Goal: Book appointment/travel/reservation

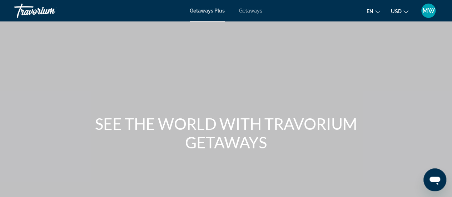
click at [257, 11] on span "Getaways" at bounding box center [250, 11] width 23 height 6
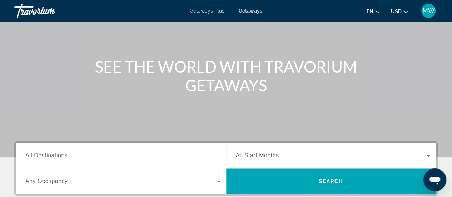
scroll to position [107, 0]
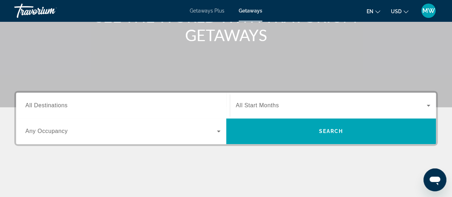
click at [126, 101] on input "Destination All Destinations" at bounding box center [122, 105] width 195 height 9
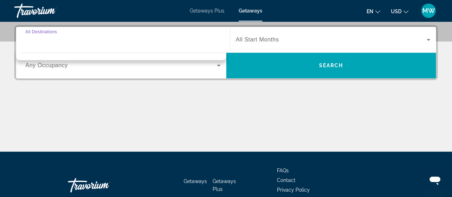
scroll to position [174, 0]
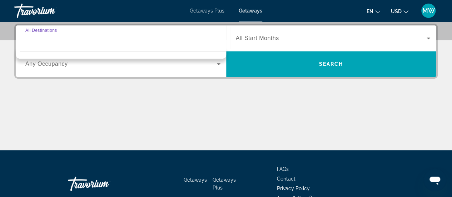
click at [57, 36] on input "Destination All Destinations" at bounding box center [122, 38] width 195 height 9
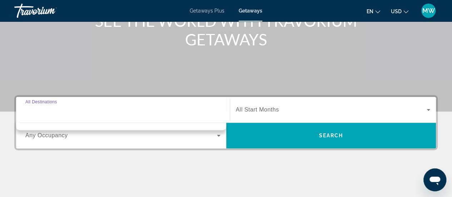
click at [213, 115] on div "Search widget" at bounding box center [122, 110] width 195 height 20
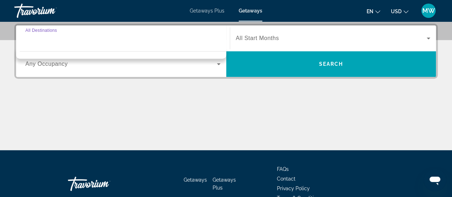
click at [146, 100] on div "Main content" at bounding box center [225, 123] width 423 height 54
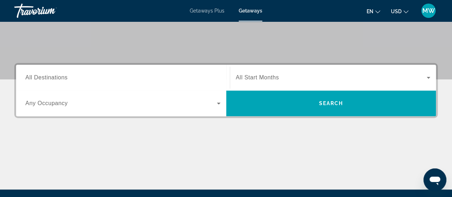
scroll to position [103, 0]
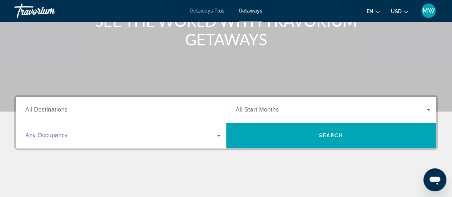
click at [218, 135] on icon "Search widget" at bounding box center [219, 136] width 4 height 2
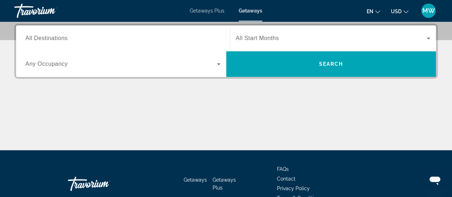
scroll to position [139, 0]
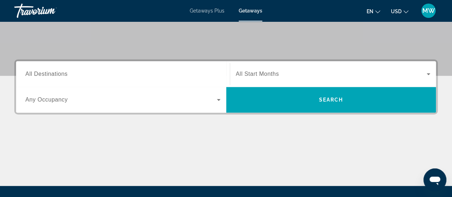
click at [161, 76] on input "Destination All Destinations" at bounding box center [122, 74] width 195 height 9
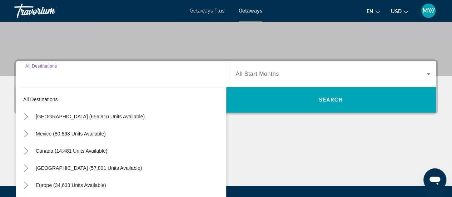
scroll to position [174, 0]
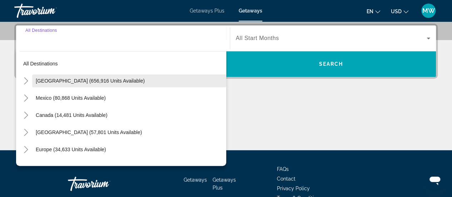
click at [103, 76] on span "Search widget" at bounding box center [129, 80] width 194 height 17
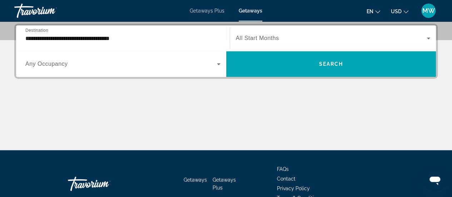
click at [103, 76] on div "Occupancy Any Occupancy" at bounding box center [123, 64] width 206 height 26
click at [81, 38] on input "**********" at bounding box center [122, 38] width 195 height 9
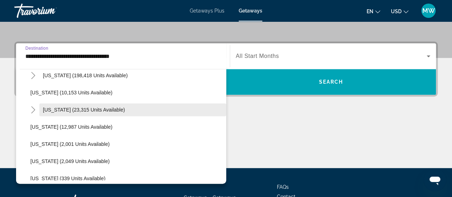
scroll to position [143, 0]
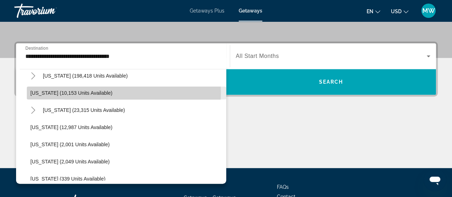
click at [51, 92] on span "[US_STATE] (10,153 units available)" at bounding box center [71, 93] width 82 height 6
type input "**********"
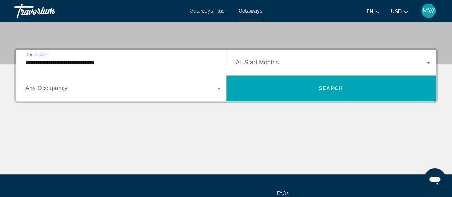
scroll to position [139, 0]
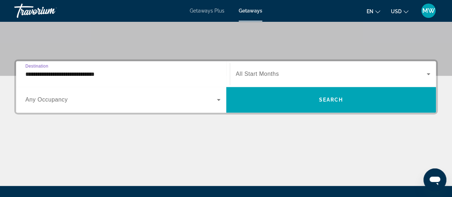
click at [296, 74] on span "Search widget" at bounding box center [331, 74] width 191 height 9
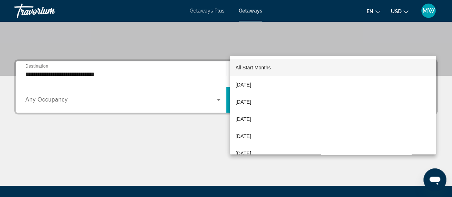
scroll to position [174, 0]
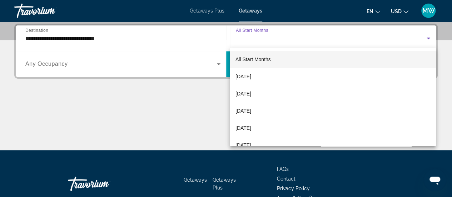
click at [213, 96] on div at bounding box center [226, 98] width 452 height 197
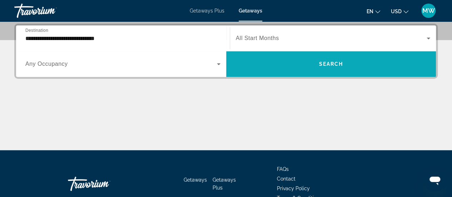
click at [326, 66] on span "Search" at bounding box center [330, 64] width 24 height 6
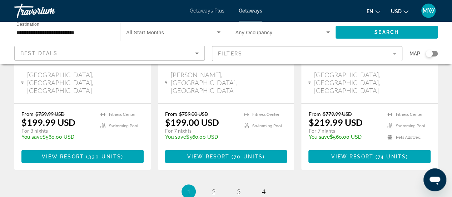
scroll to position [1022, 0]
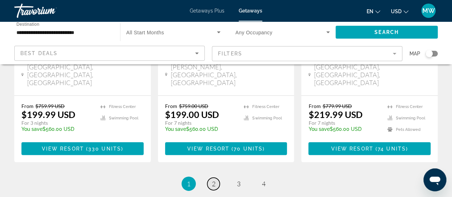
click at [214, 180] on span "2" at bounding box center [214, 184] width 4 height 8
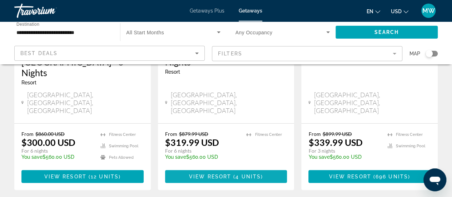
scroll to position [1022, 0]
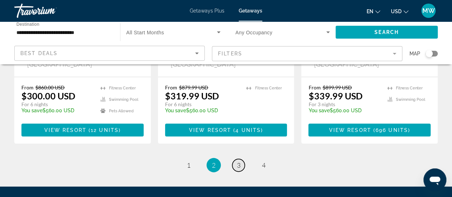
click at [239, 161] on span "3" at bounding box center [239, 165] width 4 height 8
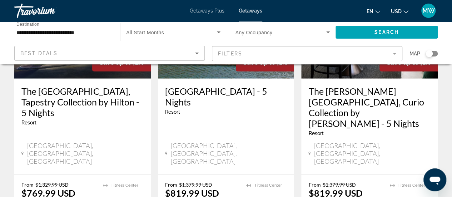
scroll to position [972, 0]
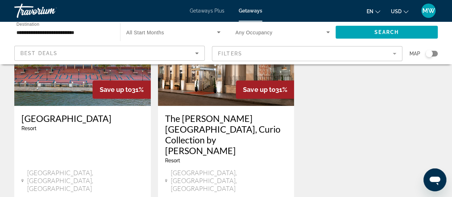
scroll to position [393, 0]
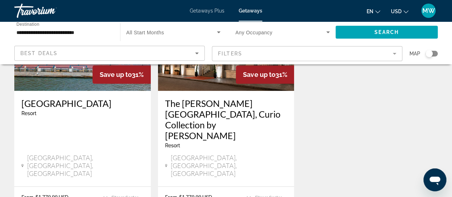
click at [0, 0] on div at bounding box center [0, 0] width 0 height 0
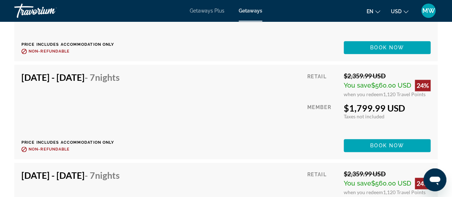
scroll to position [1678, 0]
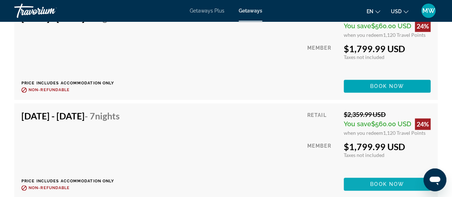
click at [376, 184] on span "Book now" at bounding box center [387, 184] width 34 height 6
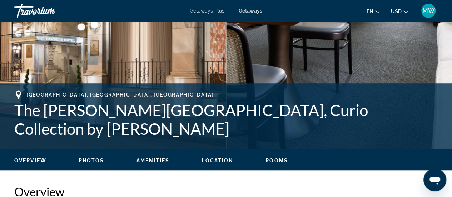
scroll to position [321, 0]
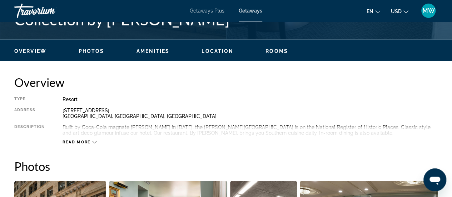
click at [91, 141] on div "Read more" at bounding box center [79, 142] width 34 height 5
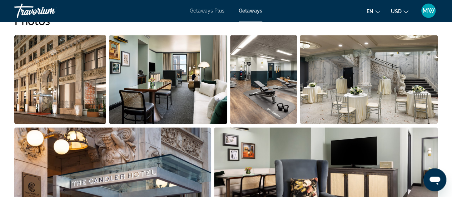
scroll to position [428, 0]
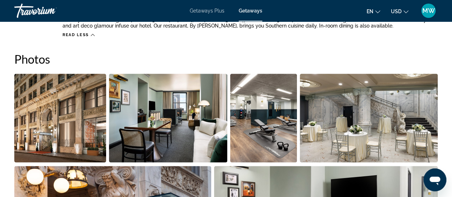
click at [73, 97] on img "Open full-screen image slider" at bounding box center [60, 118] width 92 height 89
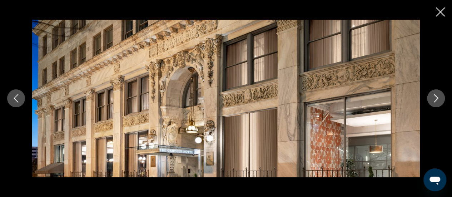
click at [73, 97] on img "Main content" at bounding box center [225, 98] width 387 height 157
click at [436, 99] on icon "Next image" at bounding box center [435, 98] width 9 height 9
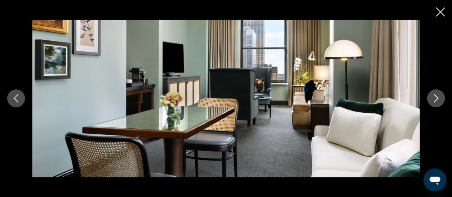
click at [436, 100] on icon "Next image" at bounding box center [435, 98] width 9 height 9
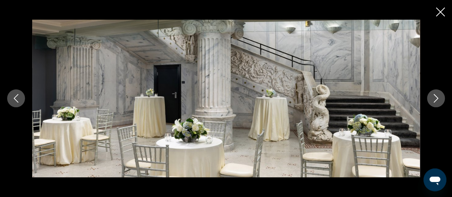
click at [436, 100] on icon "Next image" at bounding box center [435, 98] width 5 height 9
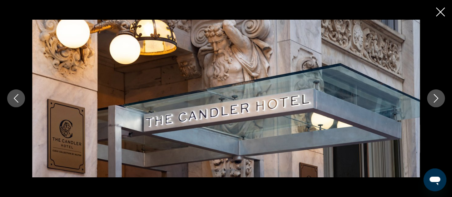
click at [436, 100] on icon "Next image" at bounding box center [435, 98] width 5 height 9
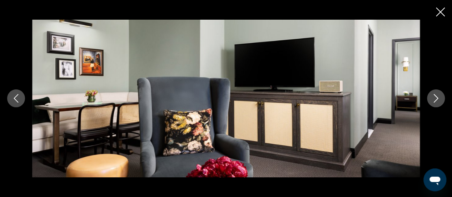
click at [436, 101] on icon "Next image" at bounding box center [435, 98] width 9 height 9
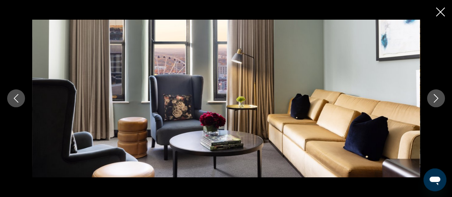
click at [435, 100] on icon "Next image" at bounding box center [435, 98] width 9 height 9
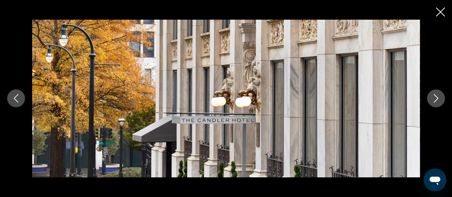
click at [435, 100] on icon "Next image" at bounding box center [435, 98] width 9 height 9
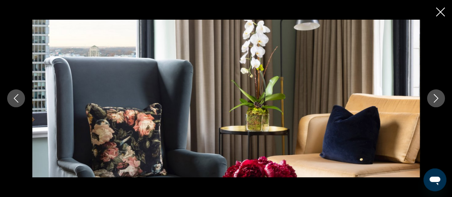
click at [435, 100] on icon "Next image" at bounding box center [435, 98] width 9 height 9
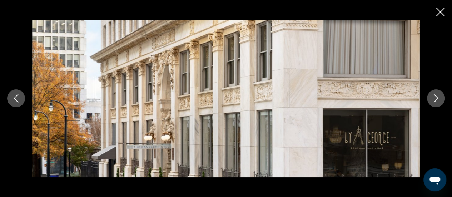
click at [435, 100] on icon "Next image" at bounding box center [435, 98] width 9 height 9
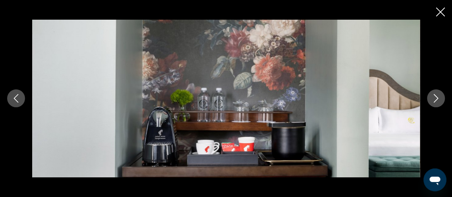
click at [435, 100] on icon "Next image" at bounding box center [435, 98] width 9 height 9
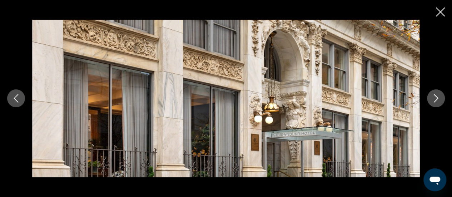
click at [435, 100] on icon "Next image" at bounding box center [435, 98] width 9 height 9
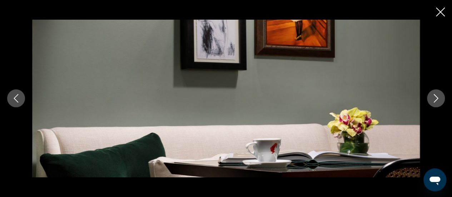
click at [435, 100] on icon "Next image" at bounding box center [435, 98] width 9 height 9
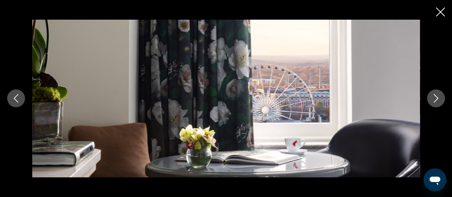
click at [435, 100] on icon "Next image" at bounding box center [435, 98] width 9 height 9
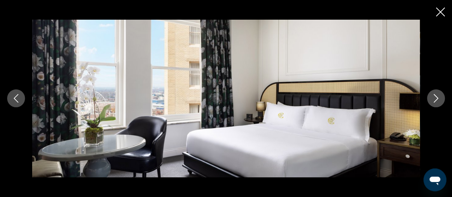
click at [435, 100] on icon "Next image" at bounding box center [435, 98] width 9 height 9
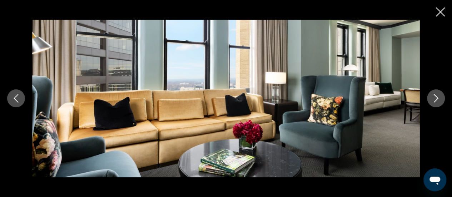
click at [433, 96] on icon "Next image" at bounding box center [435, 98] width 9 height 9
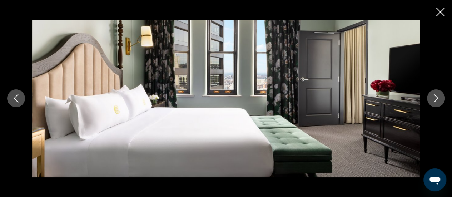
scroll to position [571, 0]
click at [439, 13] on icon "Close slideshow" at bounding box center [440, 11] width 9 height 9
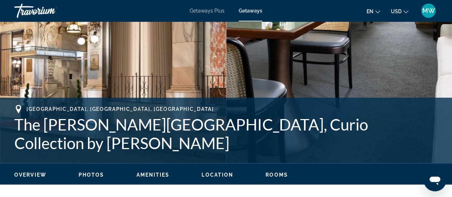
scroll to position [214, 0]
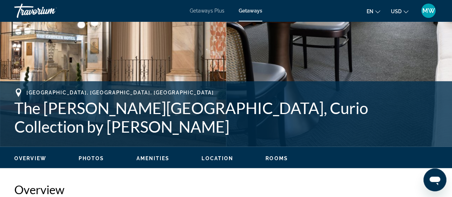
click at [152, 156] on span "Amenities" at bounding box center [152, 158] width 33 height 6
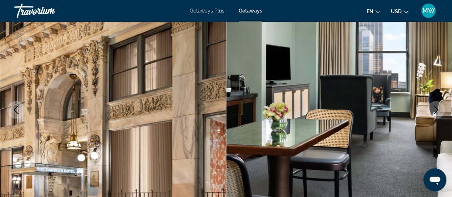
scroll to position [50, 0]
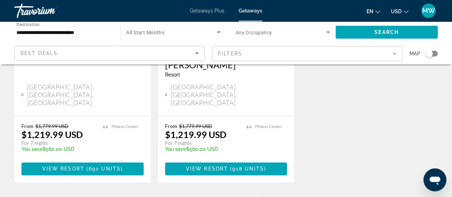
scroll to position [454, 0]
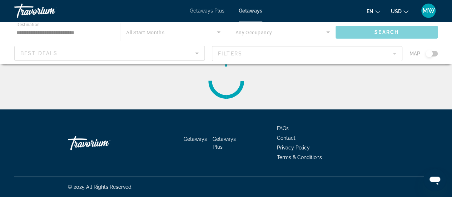
scroll to position [0, 0]
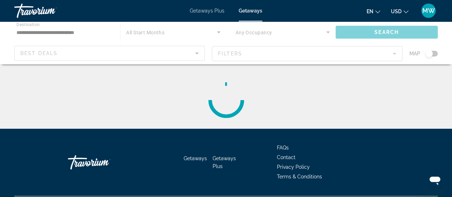
click at [187, 161] on span "Getaways" at bounding box center [194, 158] width 23 height 6
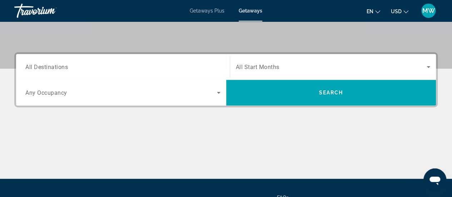
scroll to position [107, 0]
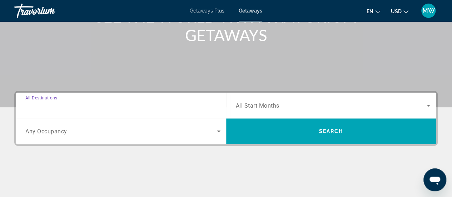
click at [81, 105] on input "Destination All Destinations" at bounding box center [122, 105] width 195 height 9
click at [81, 105] on div "Destination All Destinations" at bounding box center [123, 105] width 206 height 26
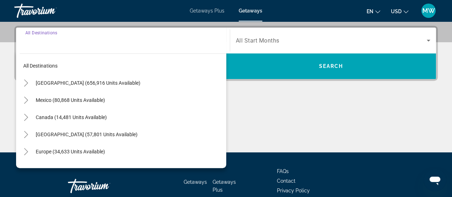
scroll to position [174, 0]
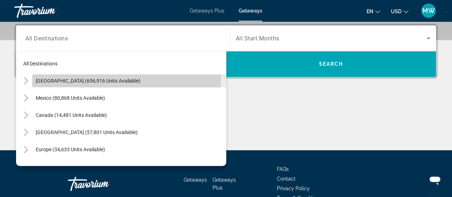
click at [59, 76] on span "Search widget" at bounding box center [129, 80] width 194 height 17
click at [59, 76] on div "Occupancy Any Occupancy" at bounding box center [123, 64] width 206 height 26
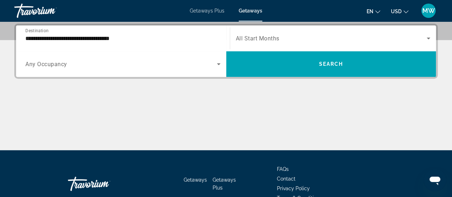
click at [130, 38] on input "**********" at bounding box center [122, 38] width 195 height 9
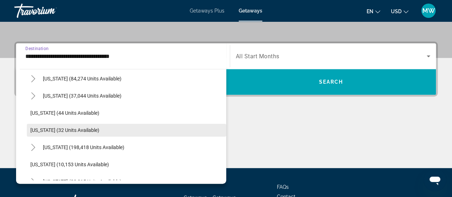
scroll to position [107, 0]
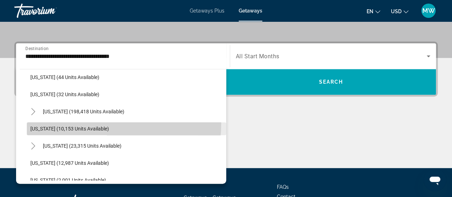
click at [73, 122] on span "Search widget" at bounding box center [126, 128] width 199 height 17
type input "**********"
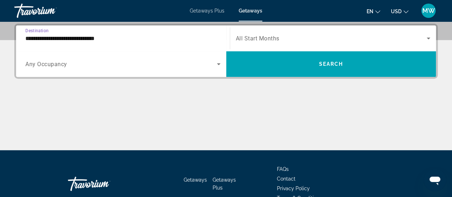
scroll to position [139, 0]
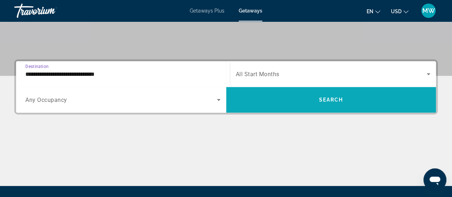
click at [313, 99] on span "Search widget" at bounding box center [331, 99] width 210 height 17
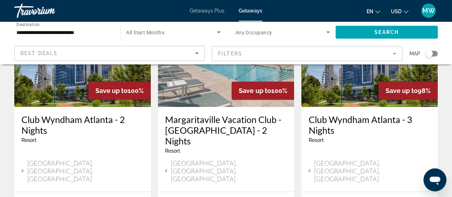
scroll to position [107, 0]
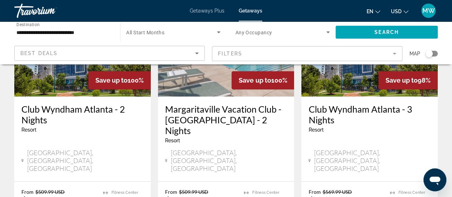
click at [326, 87] on img "Main content" at bounding box center [369, 39] width 136 height 114
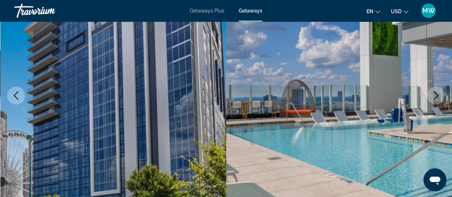
scroll to position [107, 0]
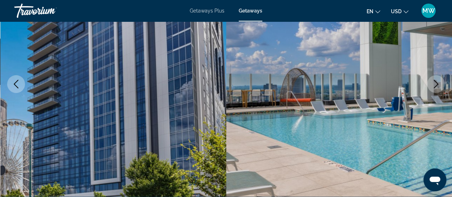
click at [436, 81] on icon "Next image" at bounding box center [435, 84] width 9 height 9
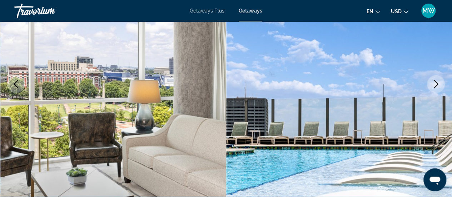
click at [437, 85] on icon "Next image" at bounding box center [435, 84] width 9 height 9
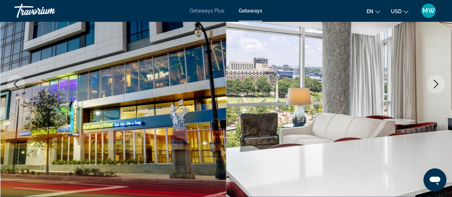
click at [436, 82] on icon "Next image" at bounding box center [435, 84] width 9 height 9
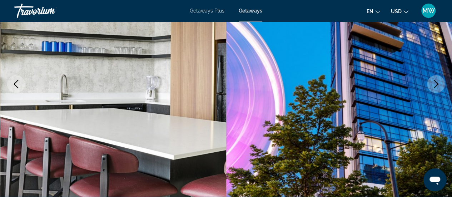
click at [436, 83] on icon "Next image" at bounding box center [435, 84] width 9 height 9
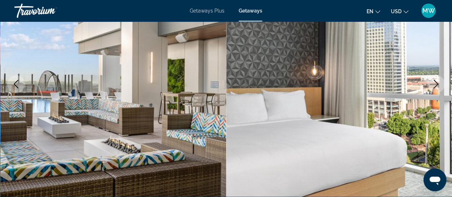
click at [426, 74] on img "Main content" at bounding box center [339, 83] width 226 height 339
click at [437, 82] on icon "Next image" at bounding box center [435, 84] width 9 height 9
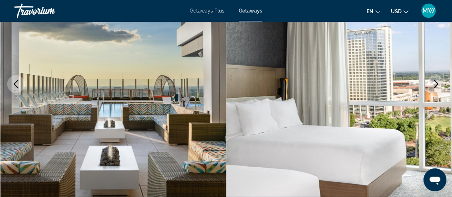
click at [437, 82] on icon "Next image" at bounding box center [435, 84] width 9 height 9
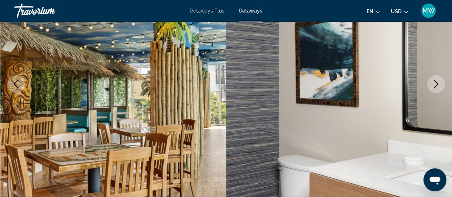
click at [435, 80] on icon "Next image" at bounding box center [435, 84] width 9 height 9
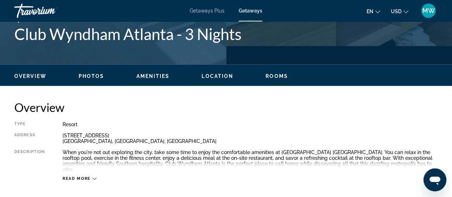
scroll to position [357, 0]
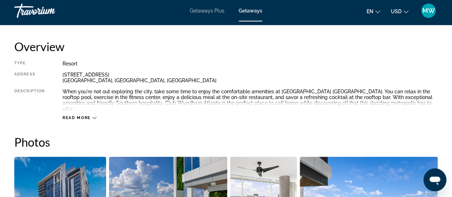
click at [92, 116] on icon "Main content" at bounding box center [94, 118] width 4 height 4
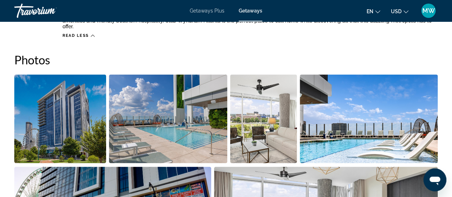
scroll to position [393, 0]
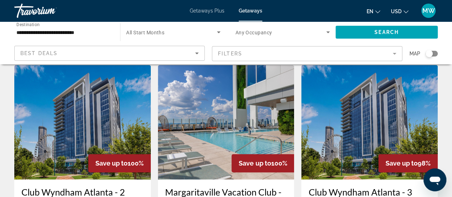
scroll to position [71, 0]
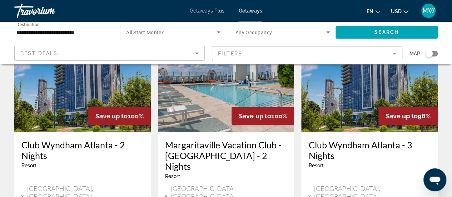
click at [204, 146] on h3 "Margaritaville Vacation Club - [GEOGRAPHIC_DATA] - 2 Nights" at bounding box center [226, 155] width 122 height 32
